Goal: Task Accomplishment & Management: Manage account settings

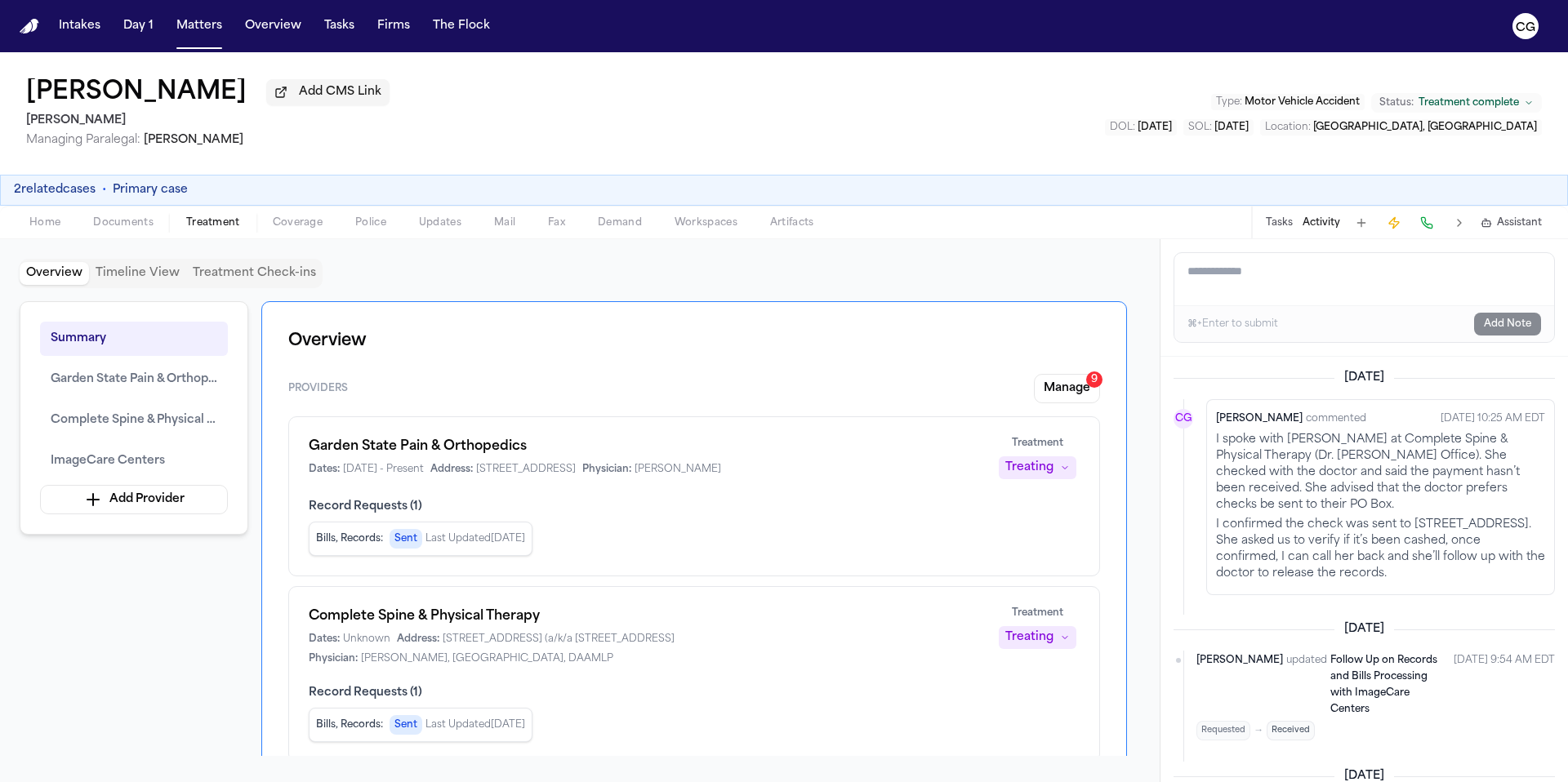
click at [212, 239] on div "Home Documents Treatment Coverage Police Updates Mail Fax Demand Workspaces Art…" at bounding box center [784, 222] width 1568 height 33
click at [37, 25] on img "Home" at bounding box center [30, 26] width 20 height 16
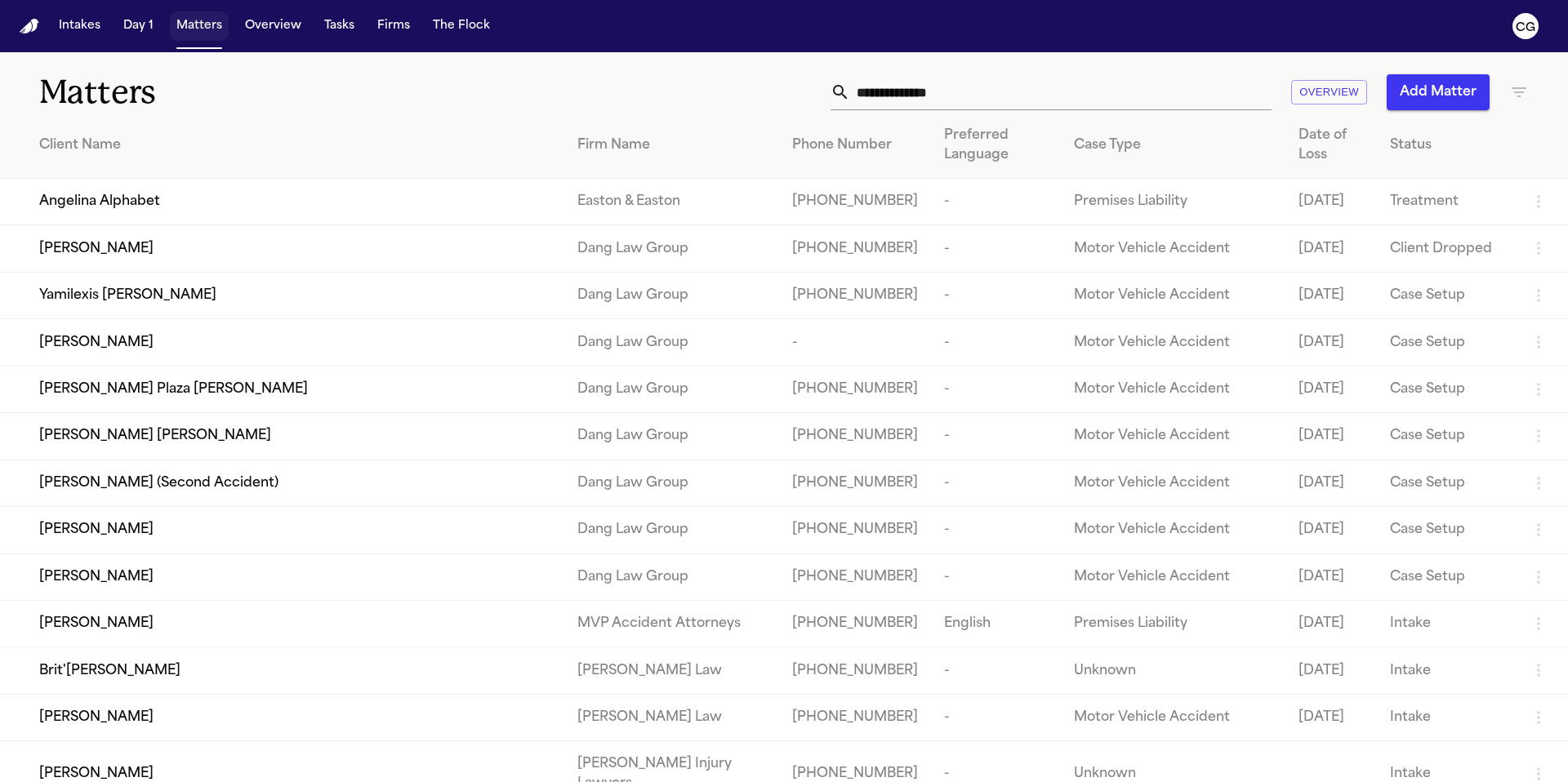
click at [178, 30] on button "Matters" at bounding box center [198, 26] width 58 height 30
click at [959, 102] on input "text" at bounding box center [1061, 92] width 422 height 36
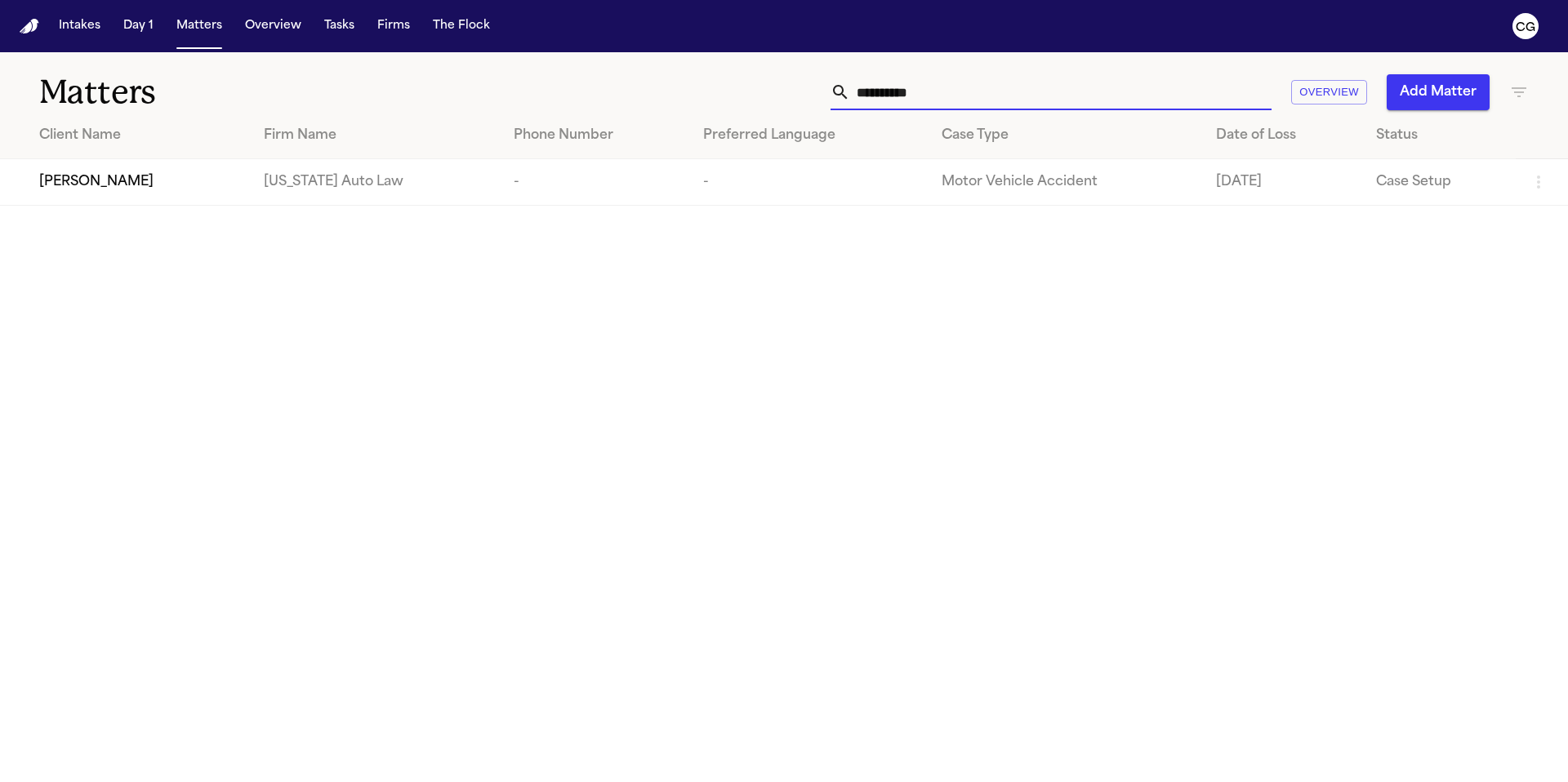
type input "**********"
click at [22, 179] on td "[PERSON_NAME]" at bounding box center [125, 182] width 250 height 47
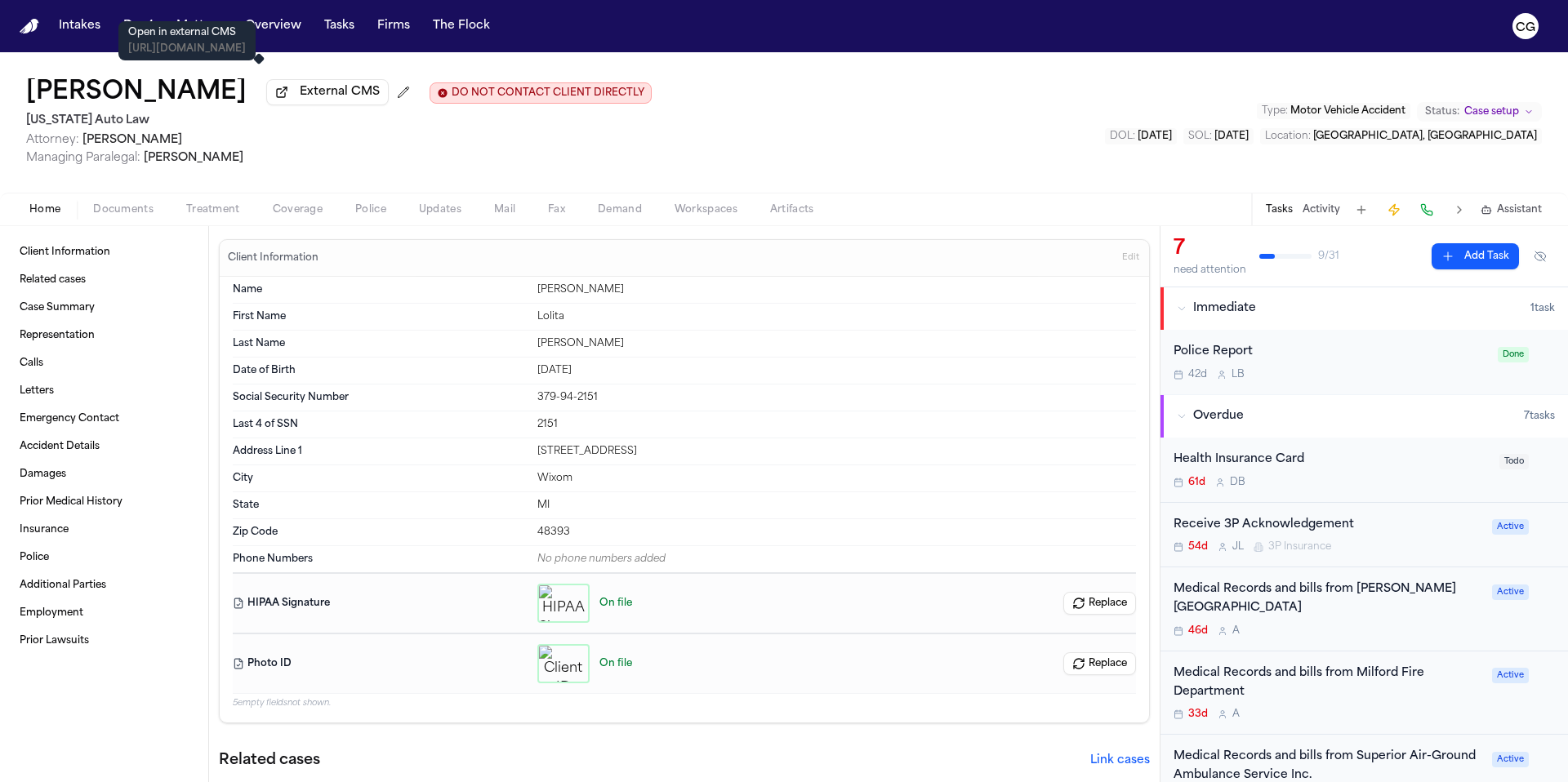
click at [300, 100] on span "External CMS" at bounding box center [339, 92] width 80 height 16
click at [300, 98] on span "External CMS" at bounding box center [339, 92] width 80 height 16
click at [1324, 216] on button "Activity" at bounding box center [1322, 210] width 38 height 13
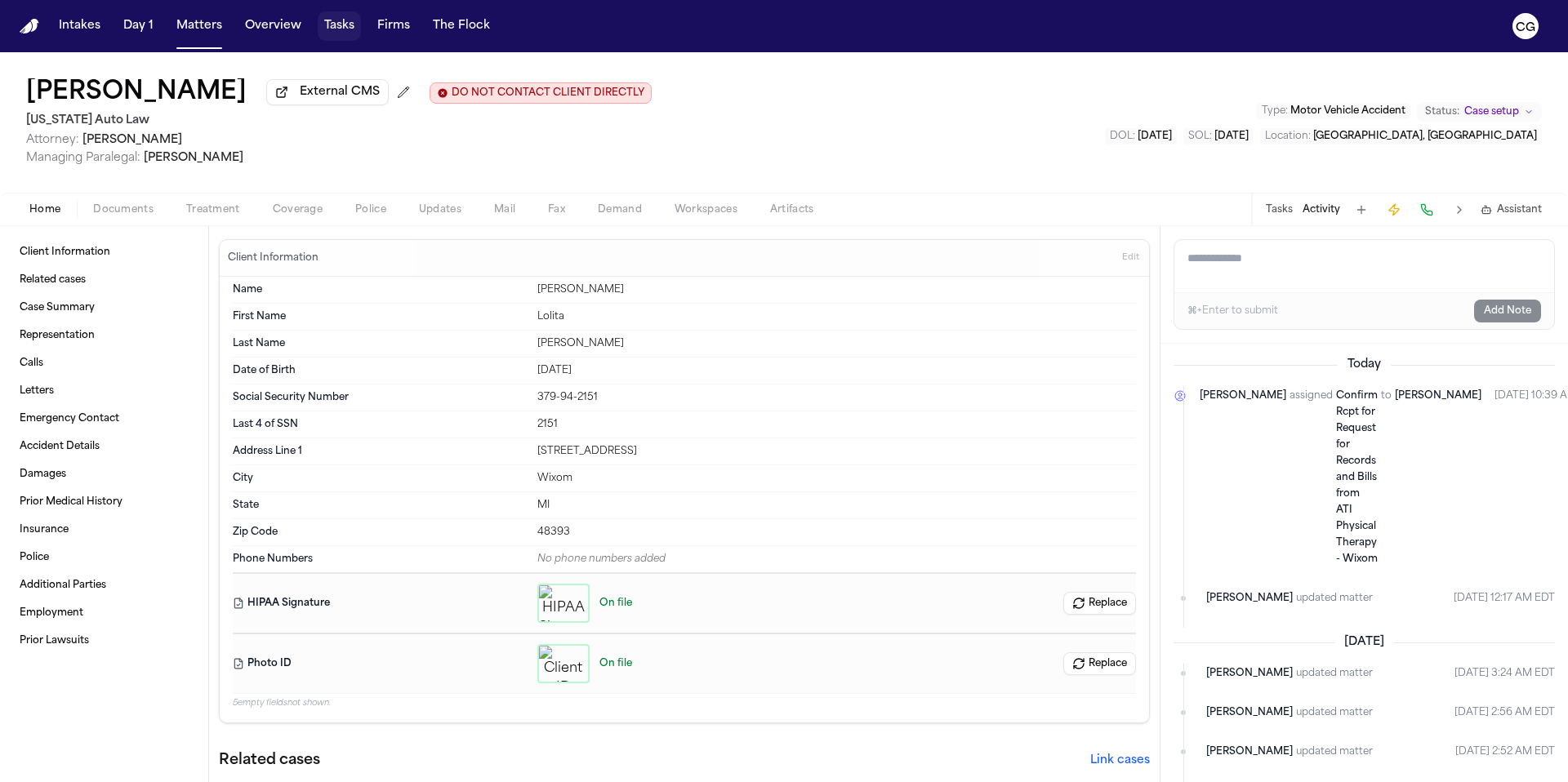
drag, startPoint x: 337, startPoint y: 20, endPoint x: 359, endPoint y: 28, distance: 23.4
click at [338, 20] on button "Tasks" at bounding box center [339, 26] width 44 height 30
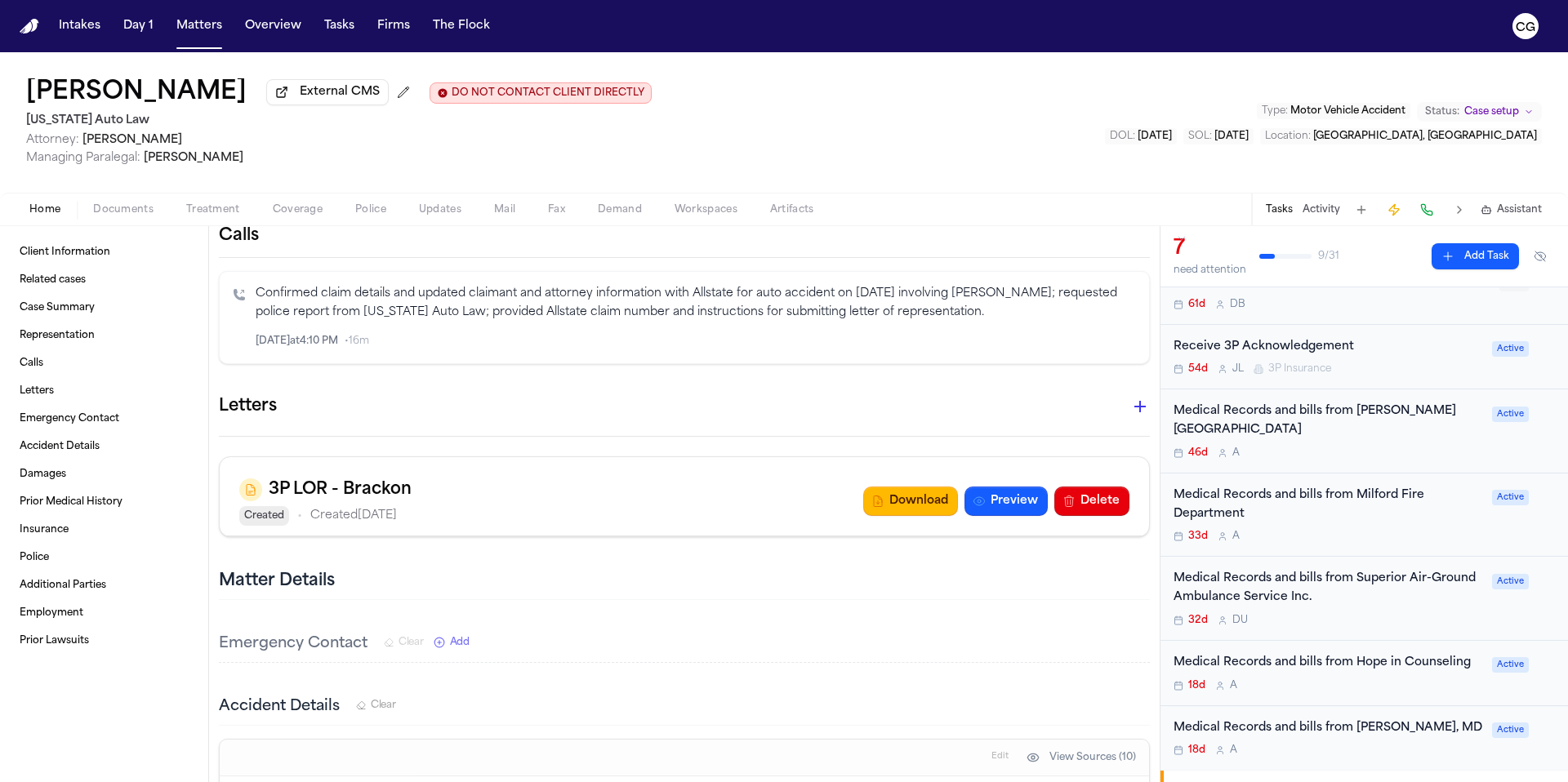
scroll to position [370, 0]
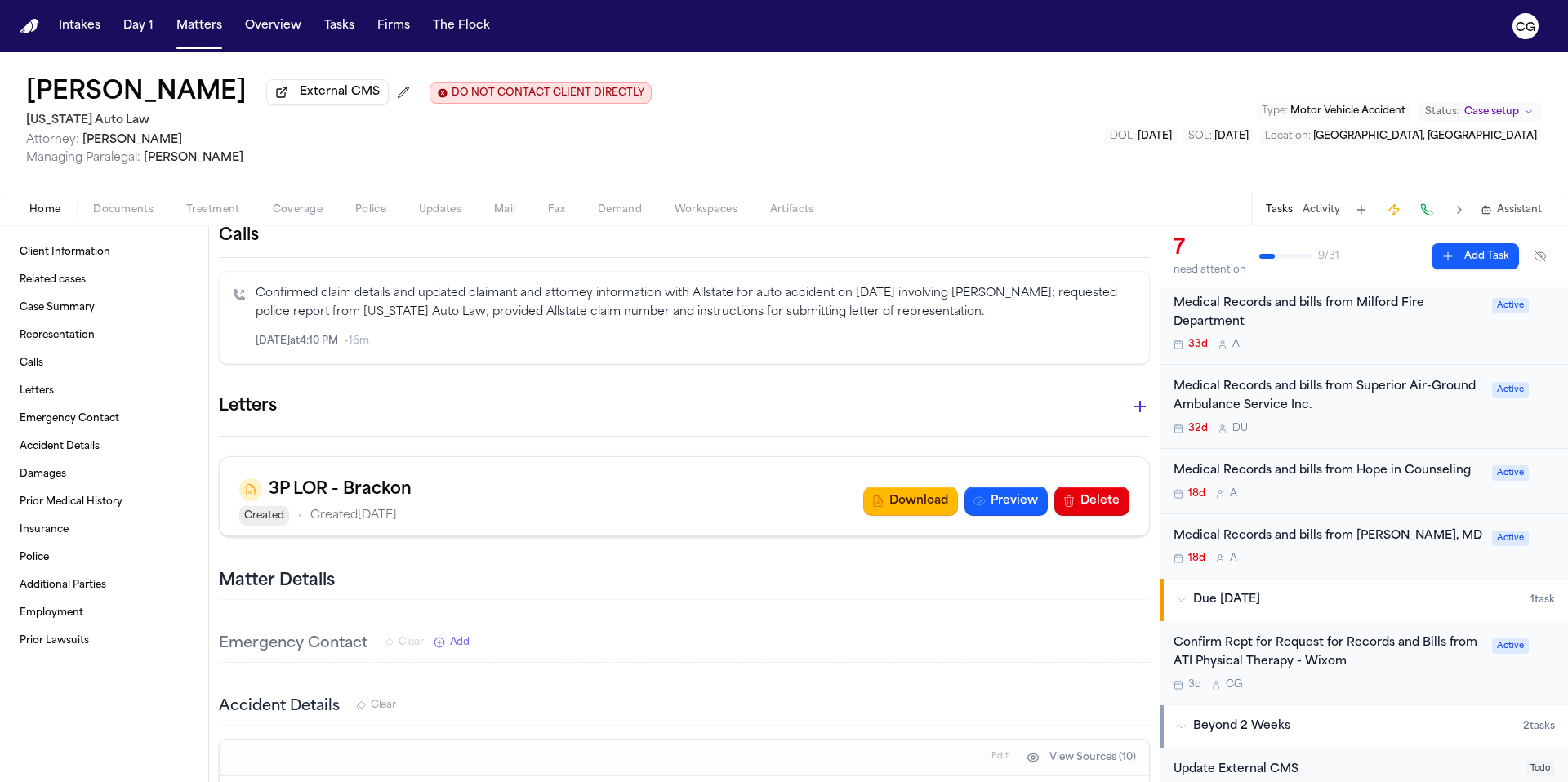
click at [1426, 672] on div "Confirm Rcpt for Request for Records and Bills from ATI Physical Therapy - Wixom" at bounding box center [1328, 654] width 309 height 38
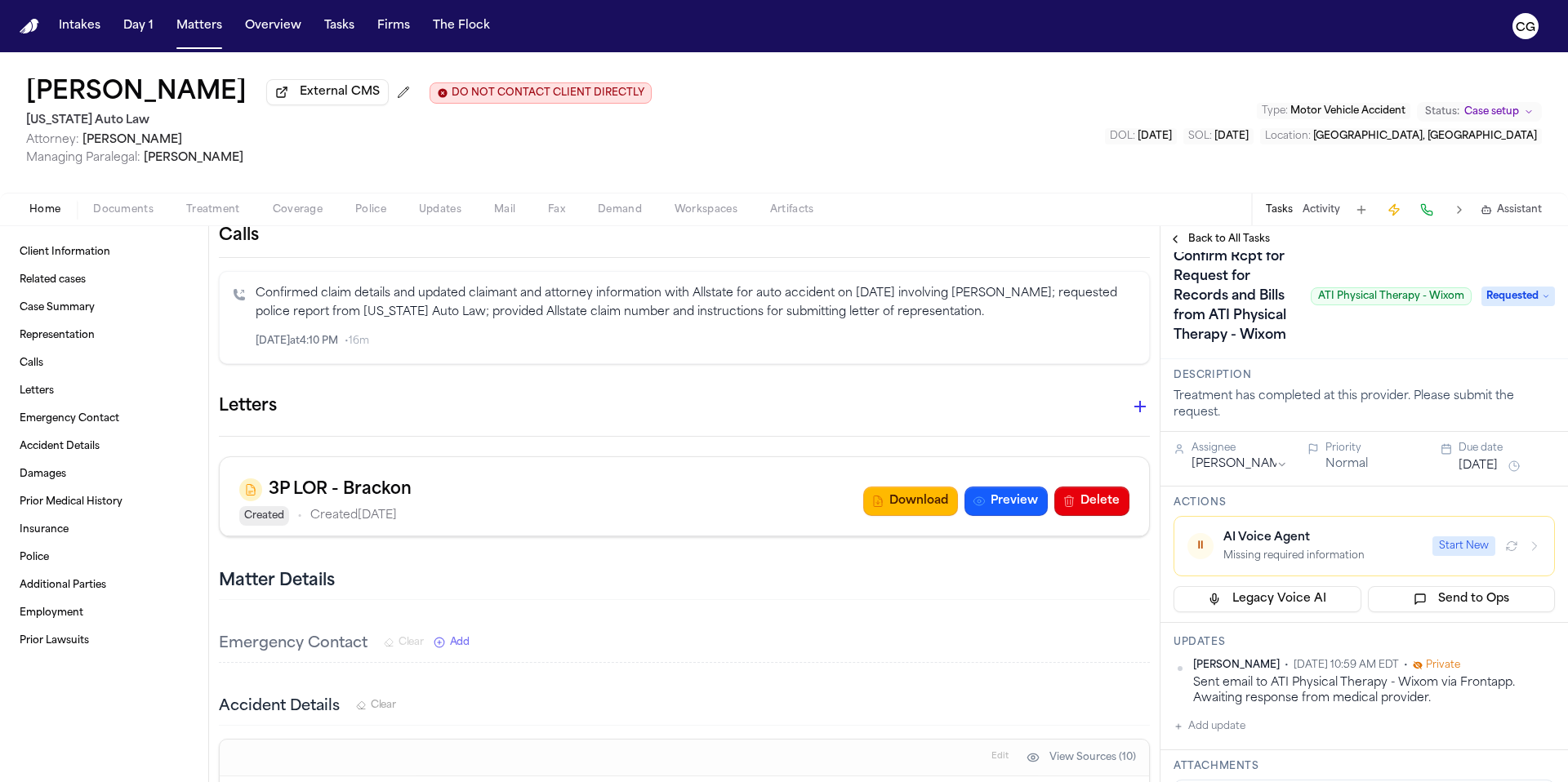
scroll to position [25, 0]
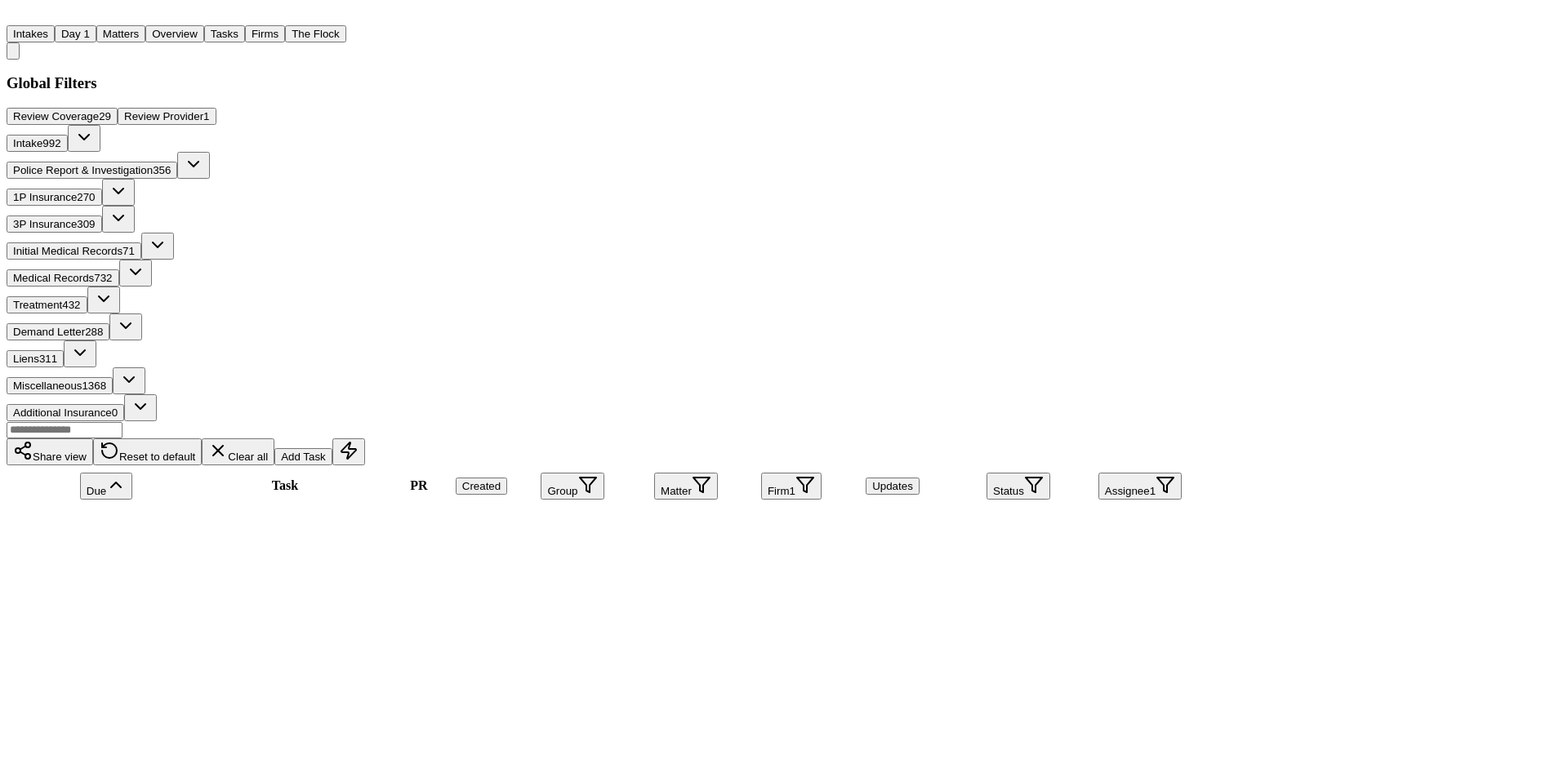
click at [94, 272] on span "Medical Records" at bounding box center [54, 277] width 81 height 12
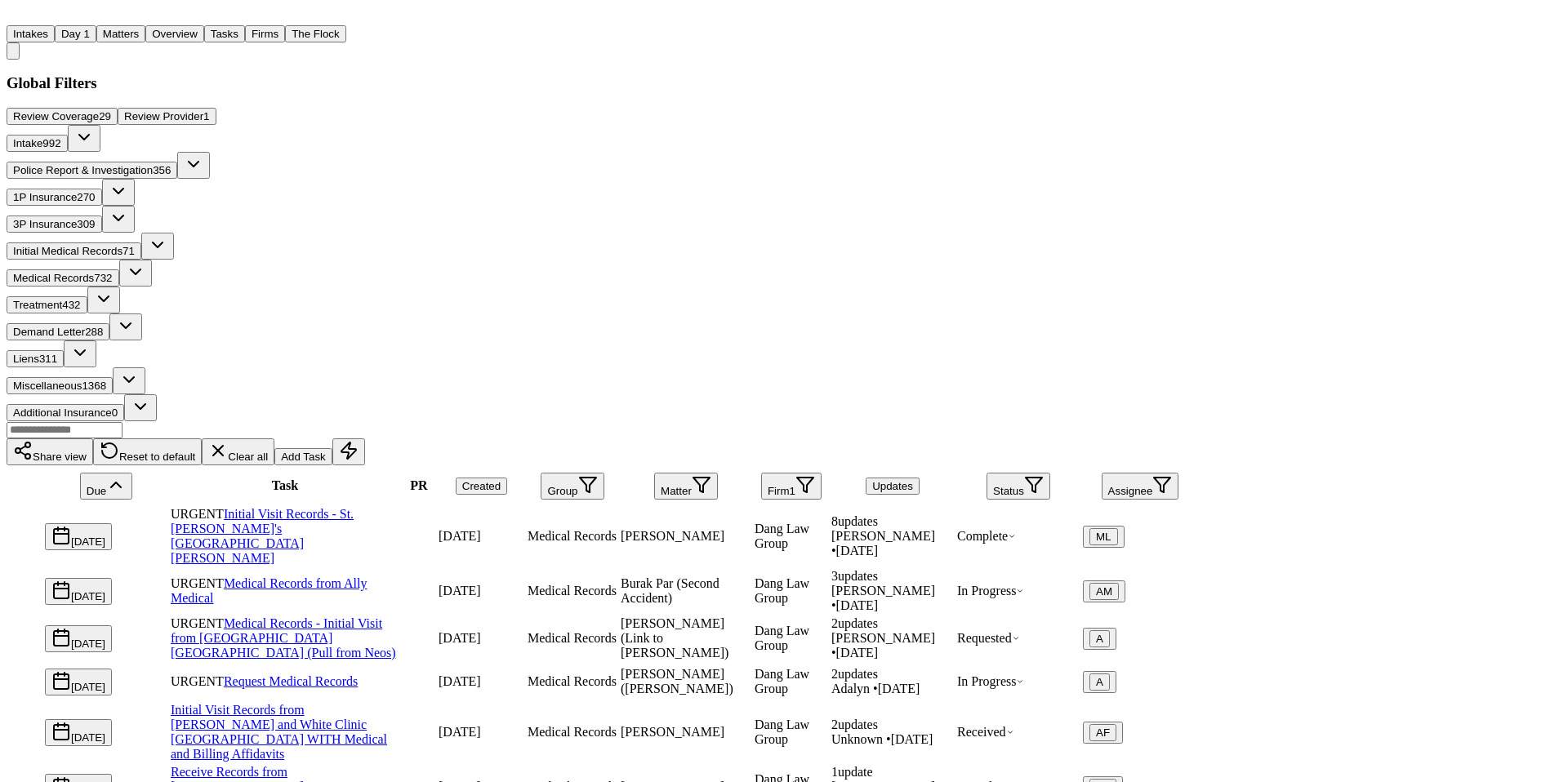
click at [1179, 472] on button "Assignee" at bounding box center [1141, 486] width 77 height 27
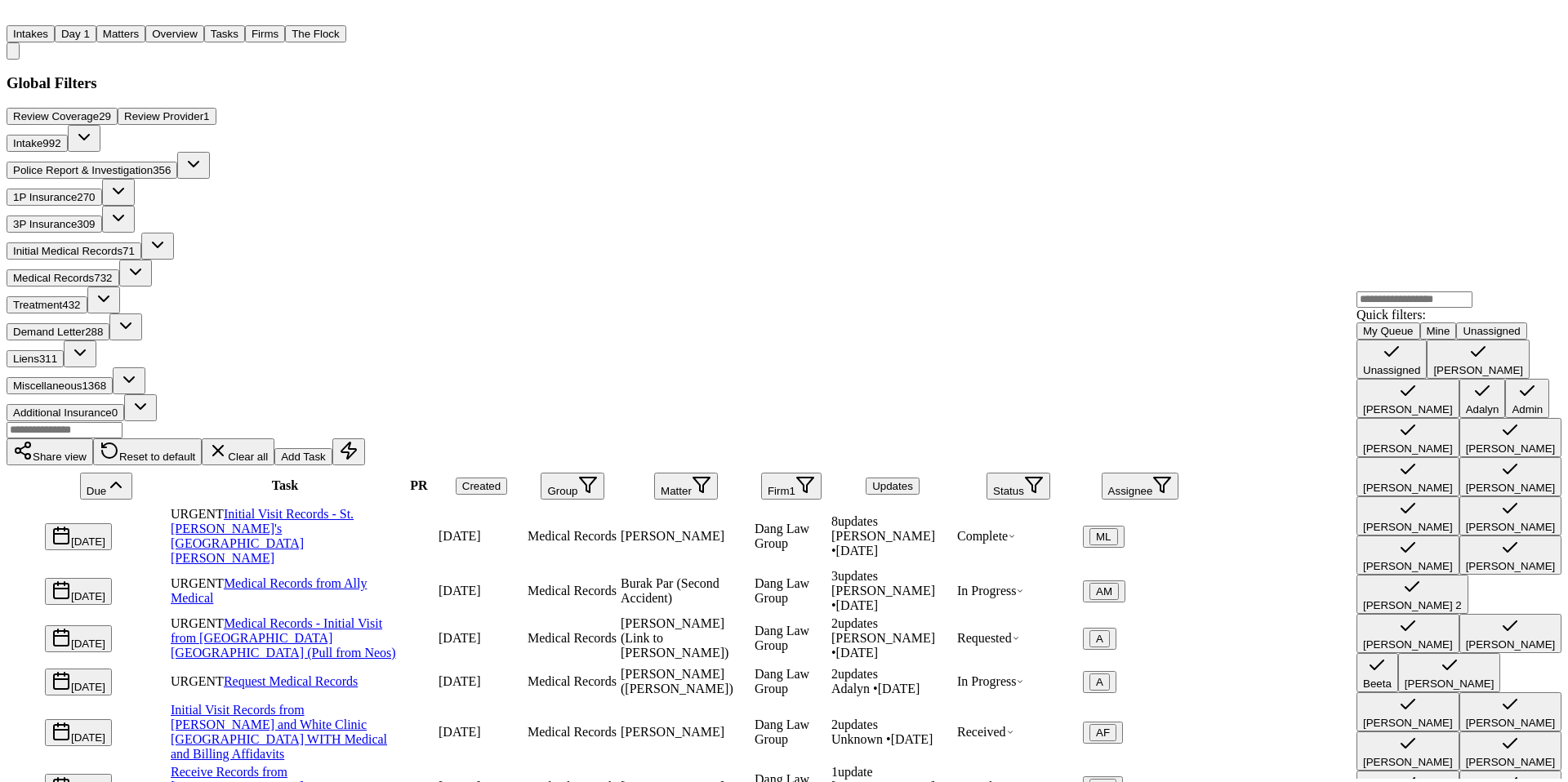
click at [1405, 308] on input "text" at bounding box center [1414, 300] width 116 height 16
type input "**"
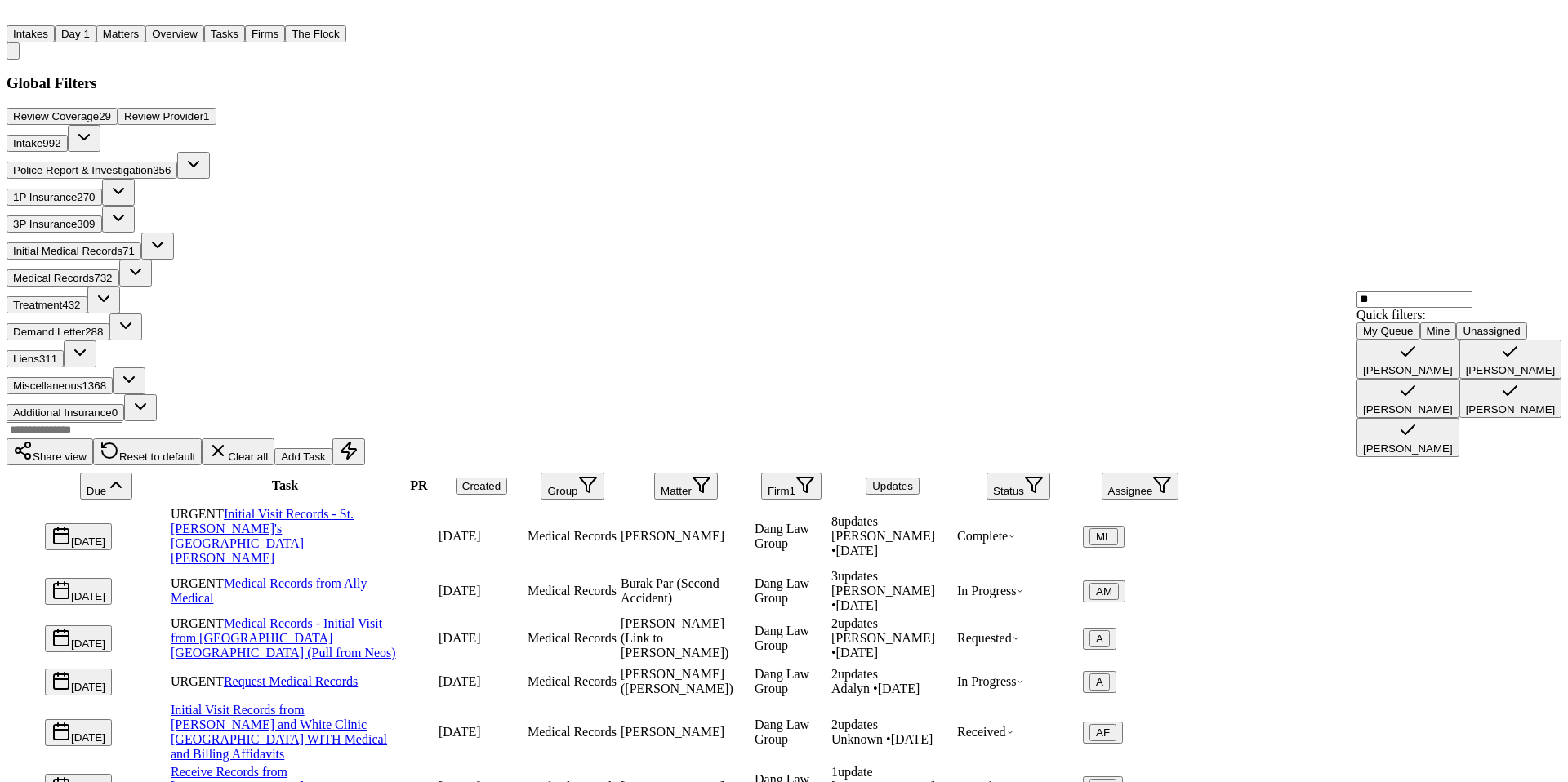
click at [1429, 376] on div "[PERSON_NAME]" at bounding box center [1407, 370] width 90 height 12
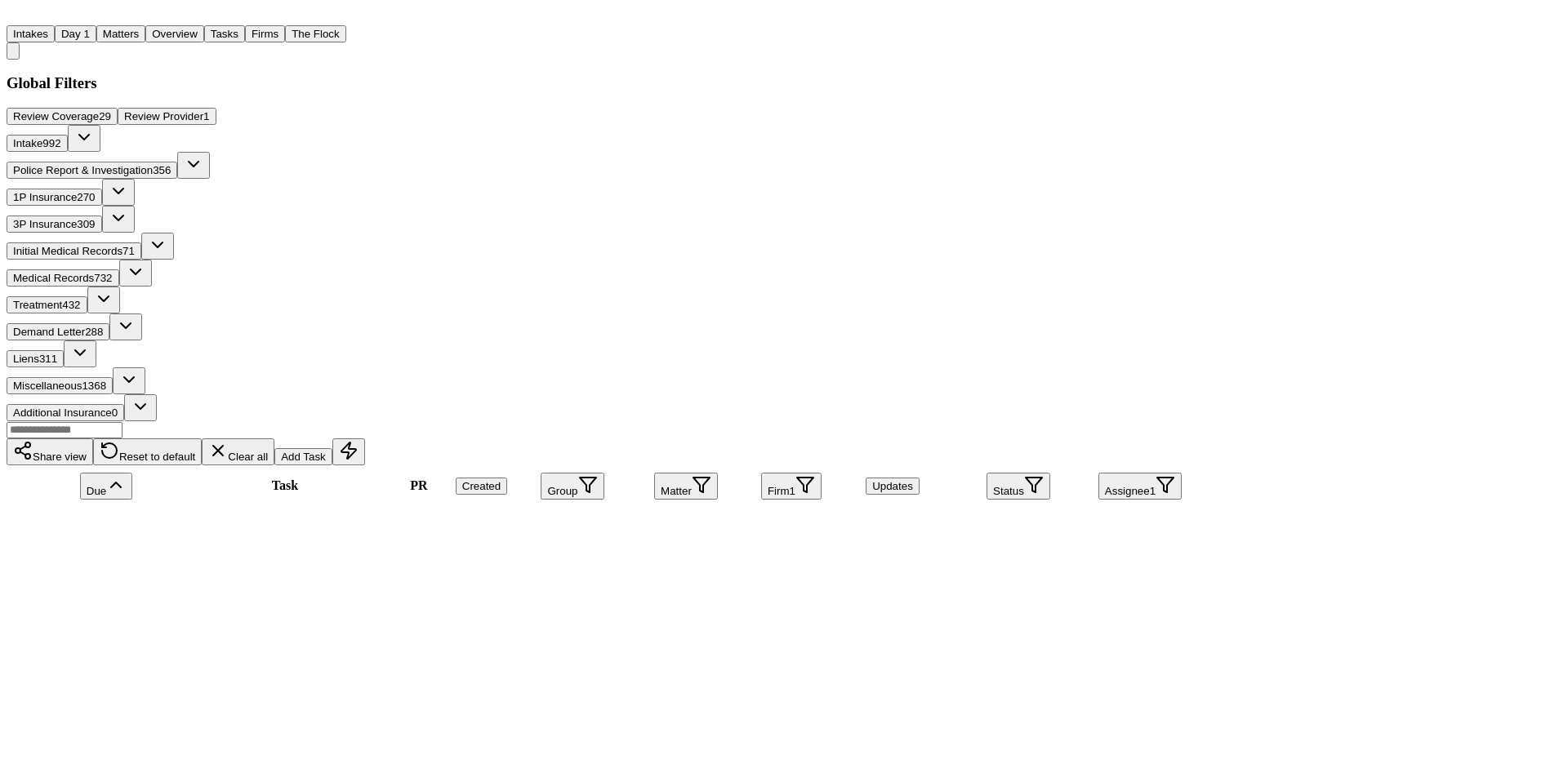
click at [1043, 475] on icon "button" at bounding box center [1034, 485] width 20 height 20
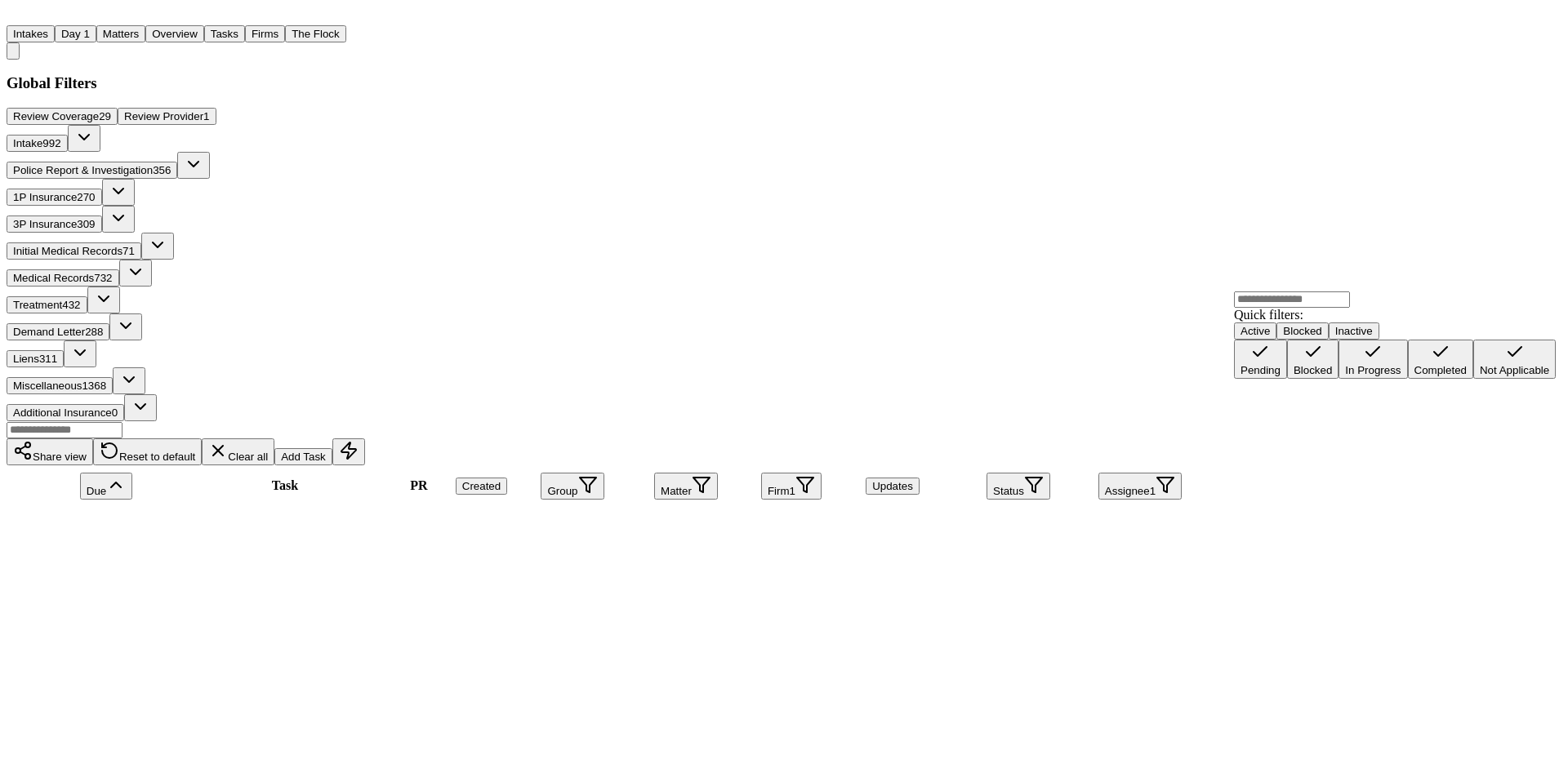
click at [1053, 465] on table "Due Task PR Created Group Matter Firm 1 Updates Status Assignee 1" at bounding box center [603, 486] width 1193 height 41
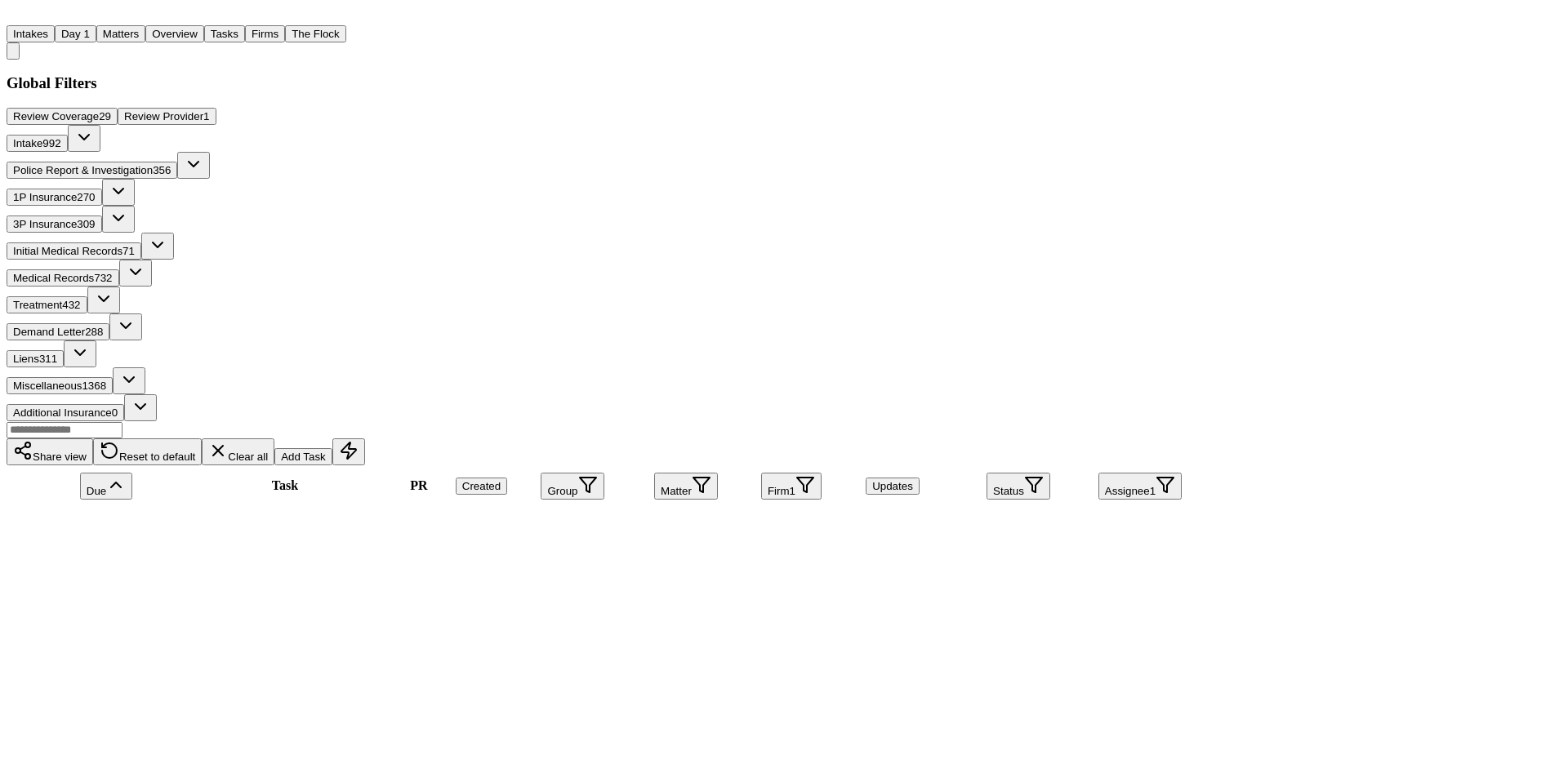
click at [822, 472] on button "Firm 1" at bounding box center [791, 486] width 60 height 27
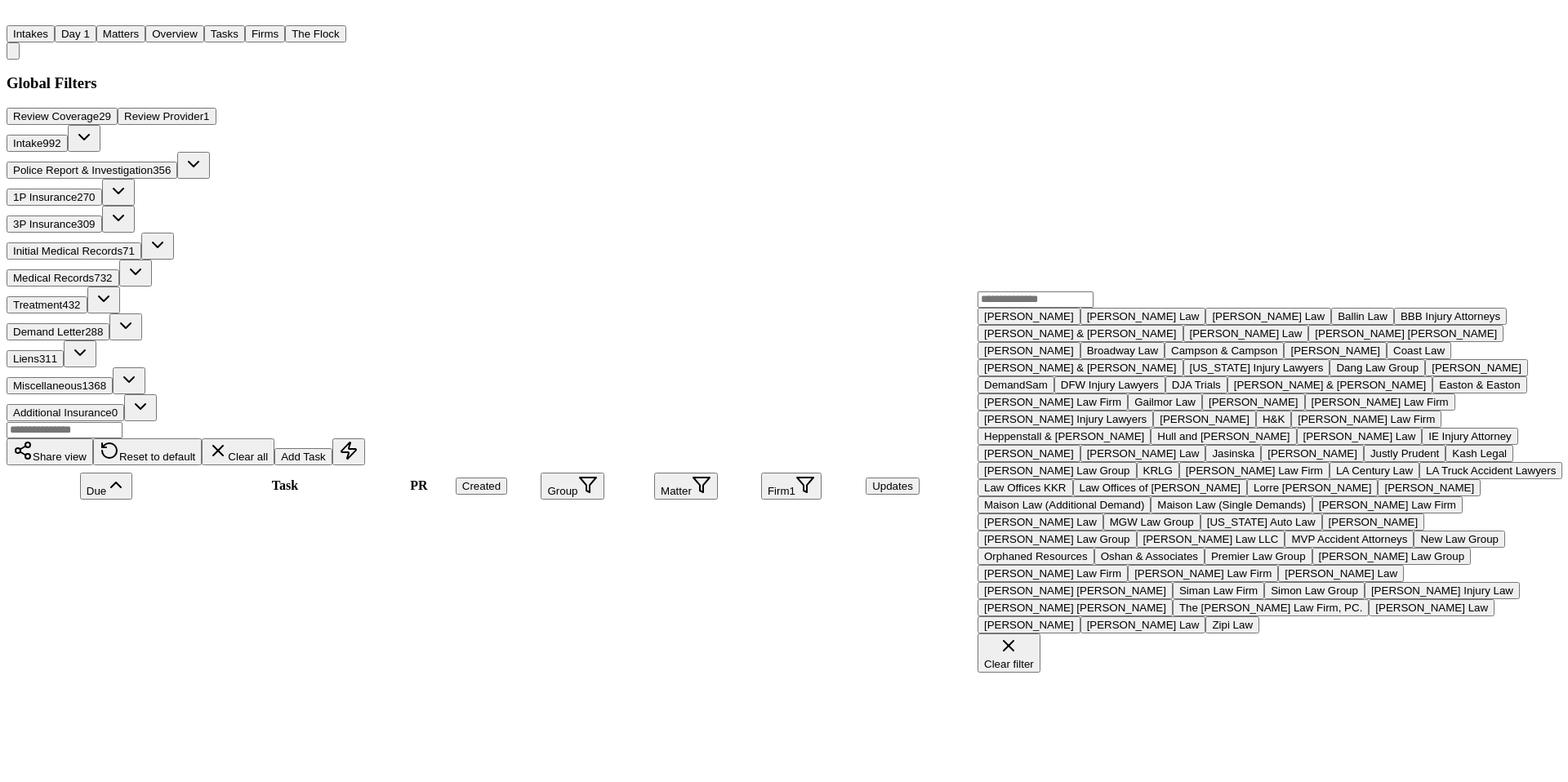
click at [1034, 658] on div "Clear filter" at bounding box center [1009, 663] width 49 height 12
